Goal: Transaction & Acquisition: Download file/media

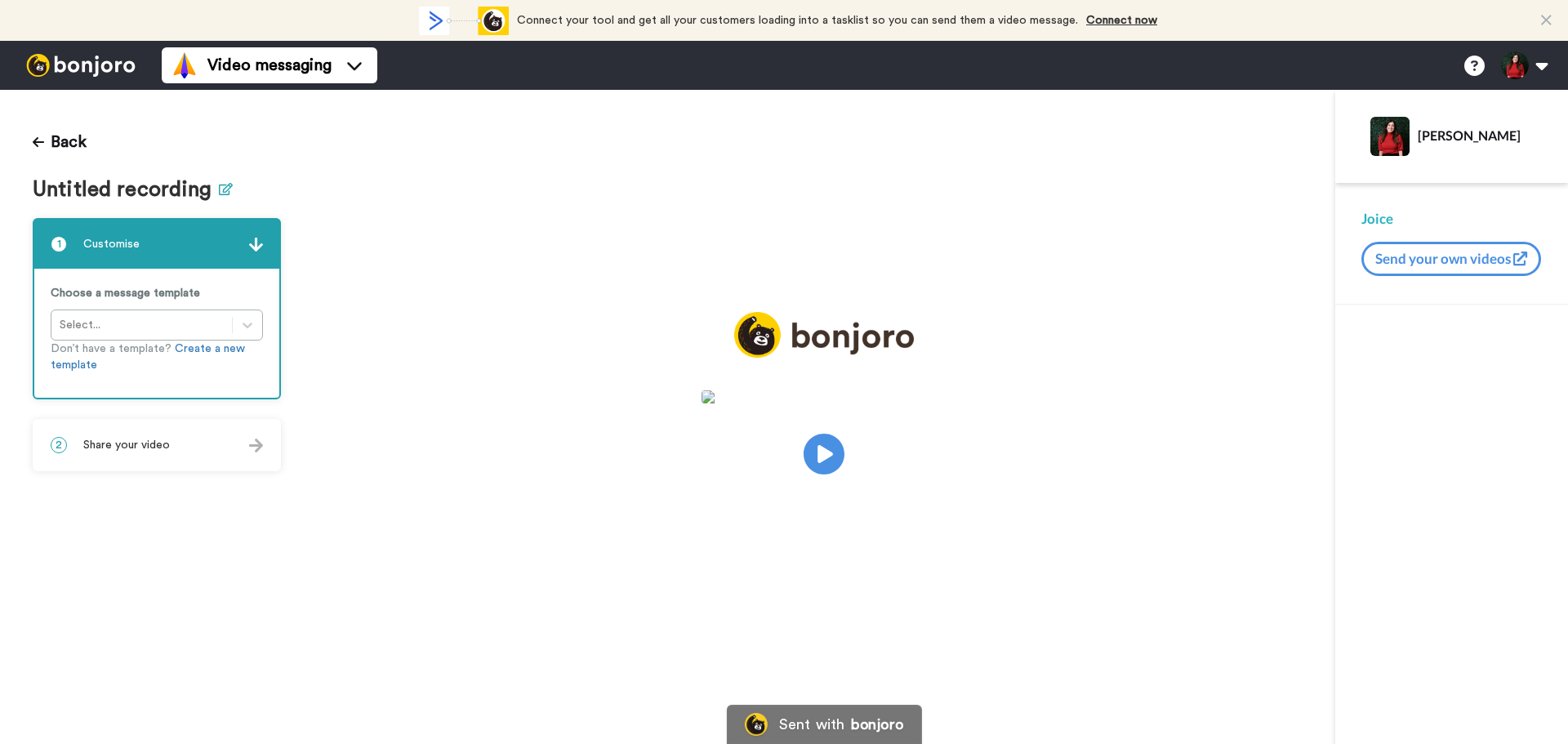
click at [224, 193] on icon at bounding box center [226, 190] width 13 height 13
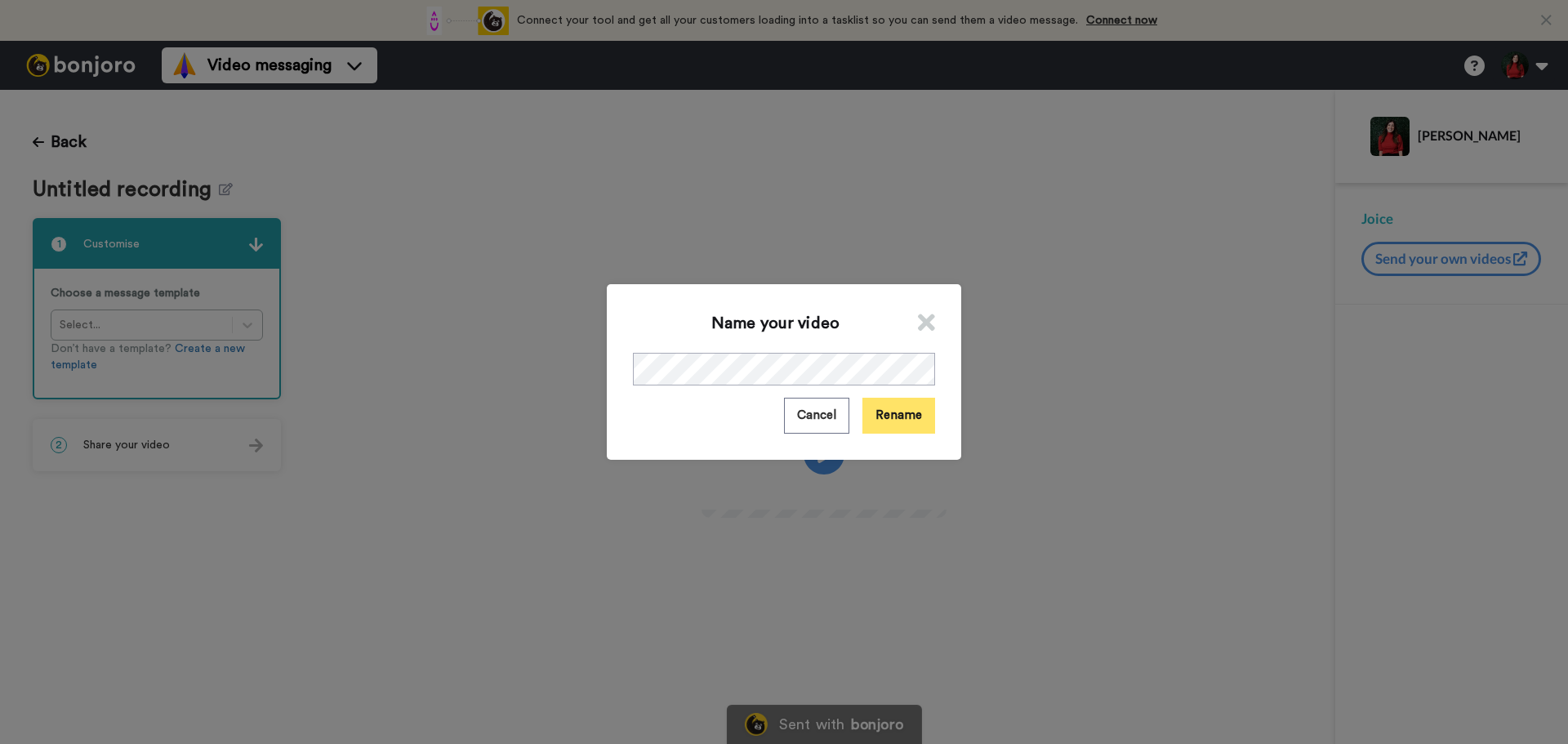
click at [892, 425] on button "Rename" at bounding box center [899, 415] width 73 height 35
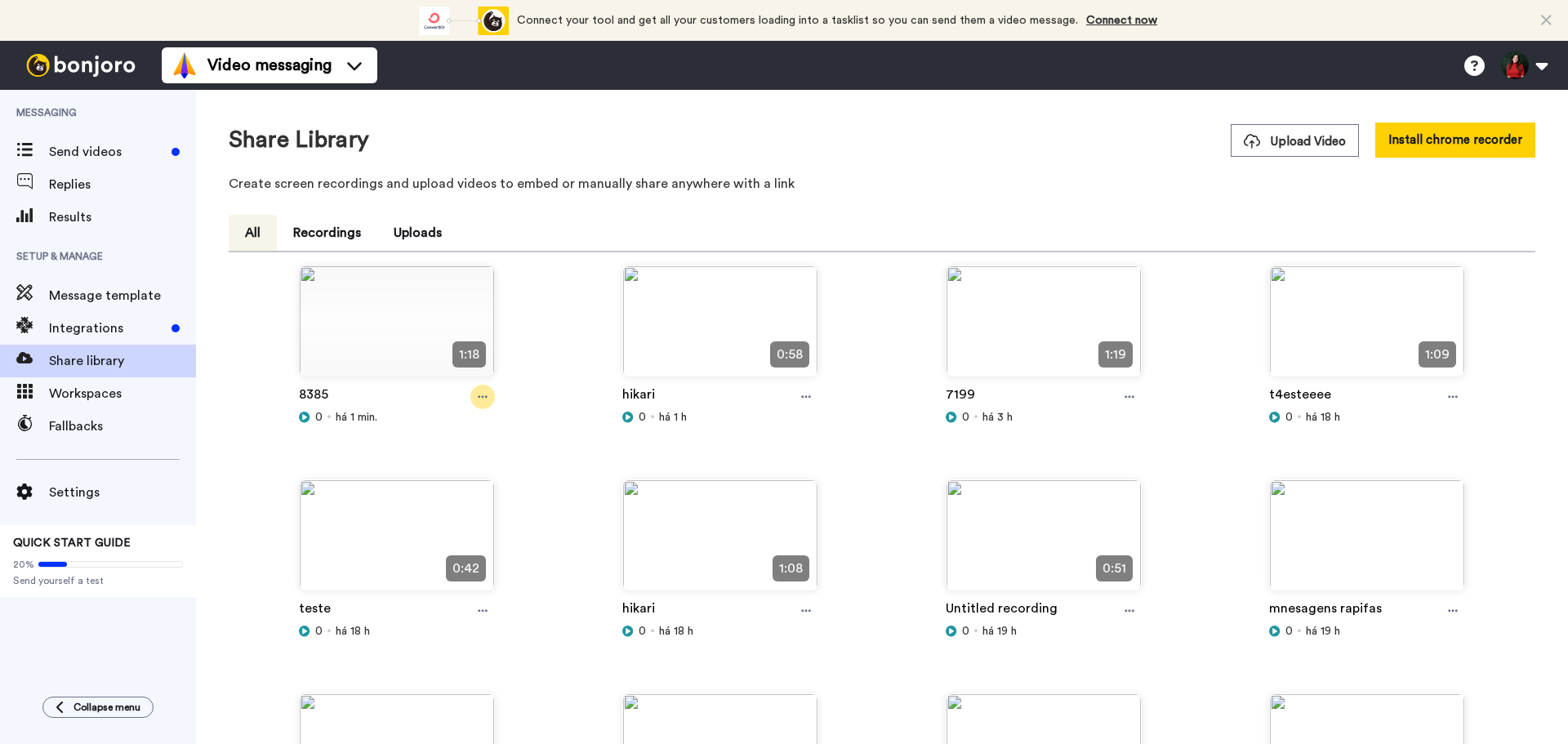
click at [482, 400] on icon at bounding box center [483, 396] width 10 height 12
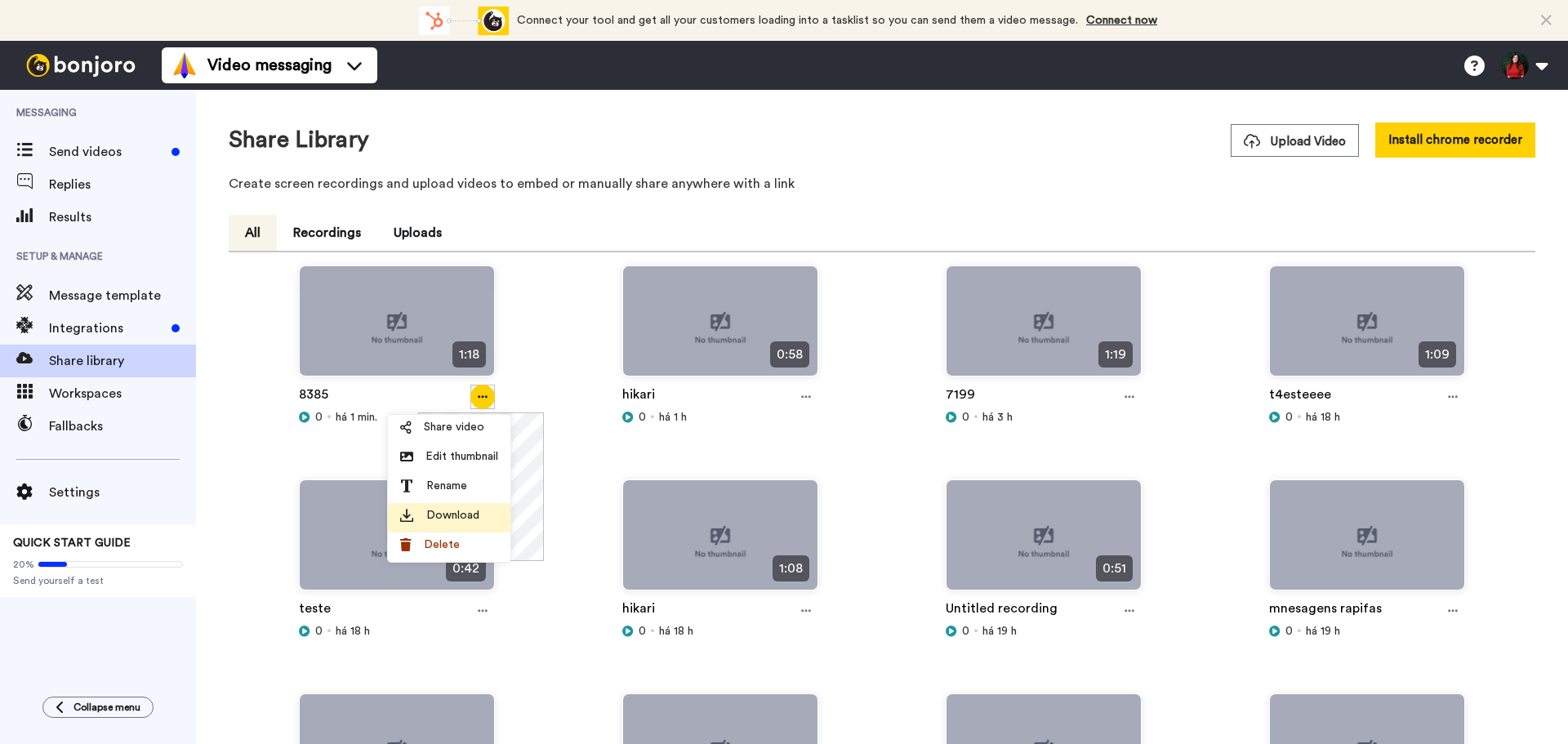
click at [457, 514] on span "Download" at bounding box center [453, 515] width 53 height 16
